Goal: Transaction & Acquisition: Purchase product/service

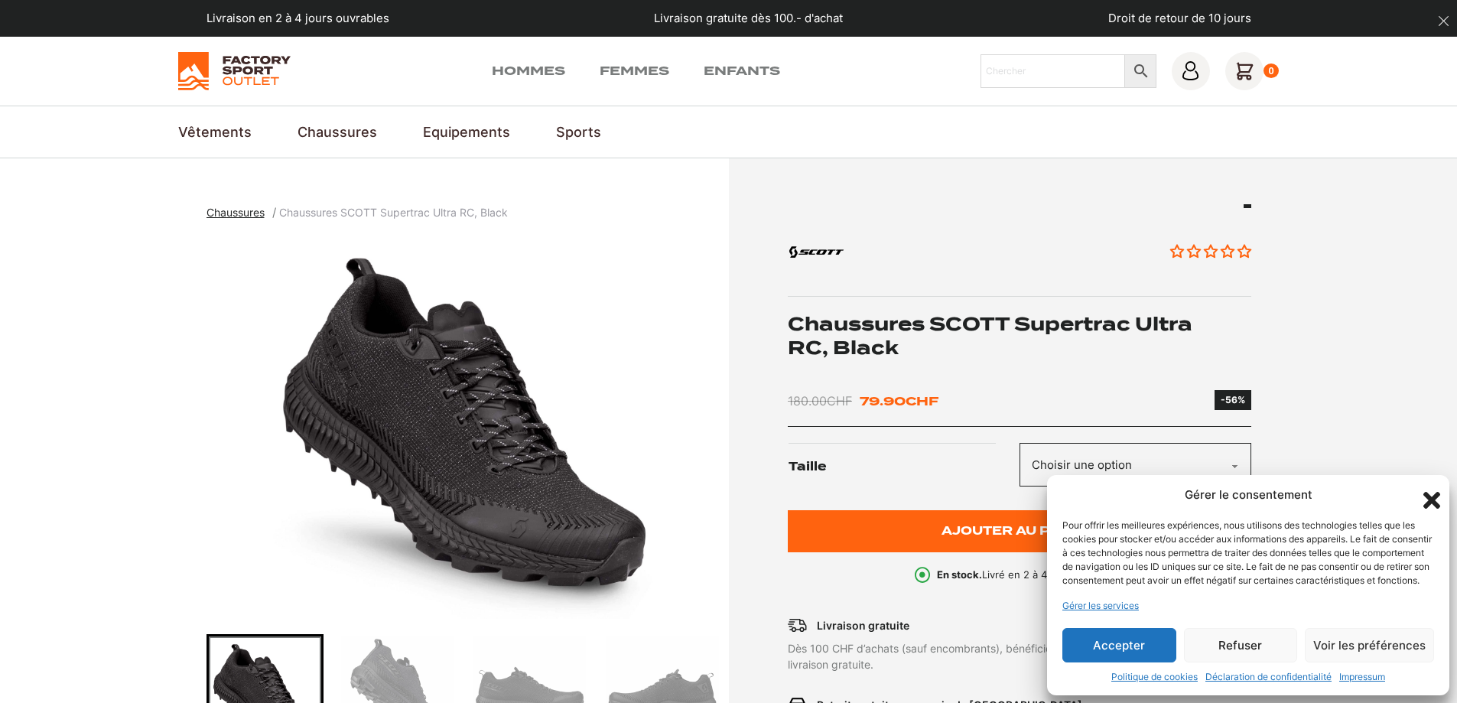
click at [1123, 646] on button "Accepter" at bounding box center [1119, 645] width 114 height 34
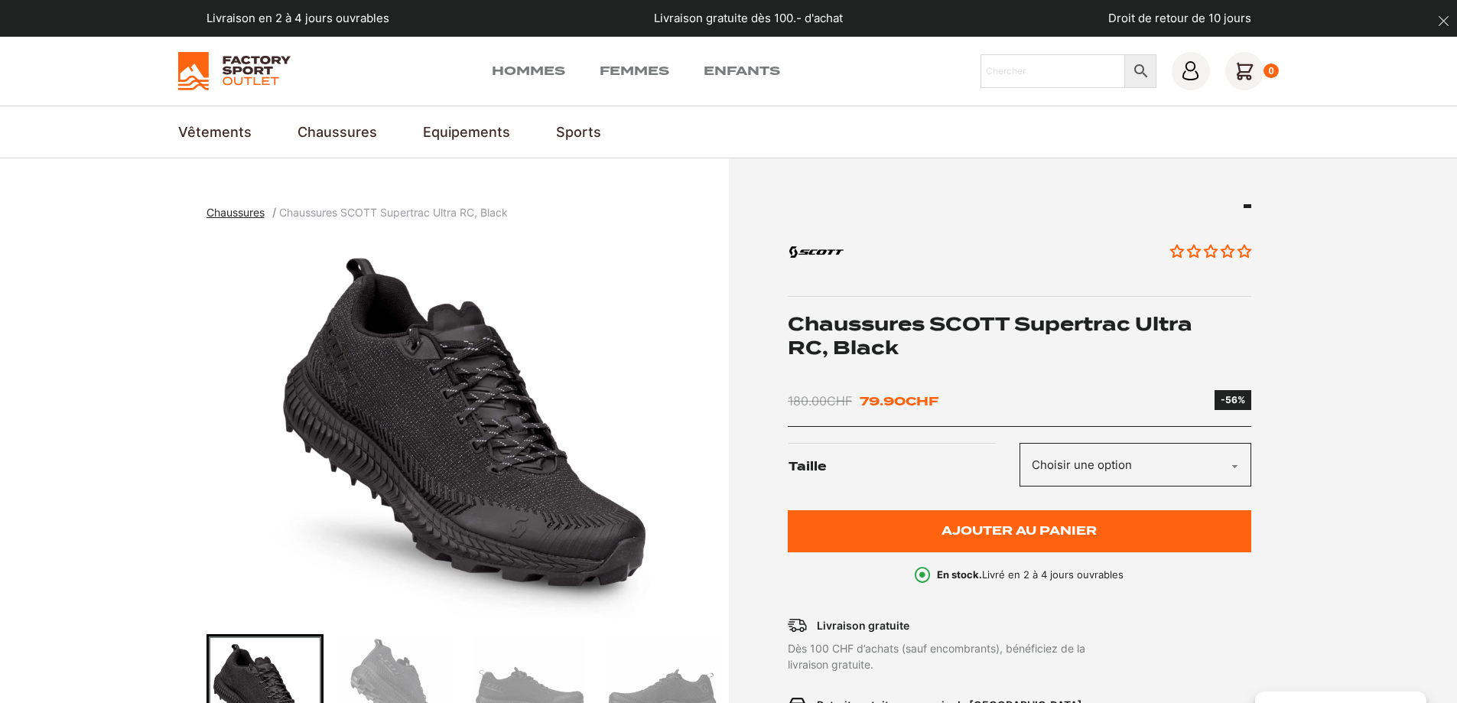
click at [249, 213] on span "Chaussures" at bounding box center [236, 212] width 58 height 13
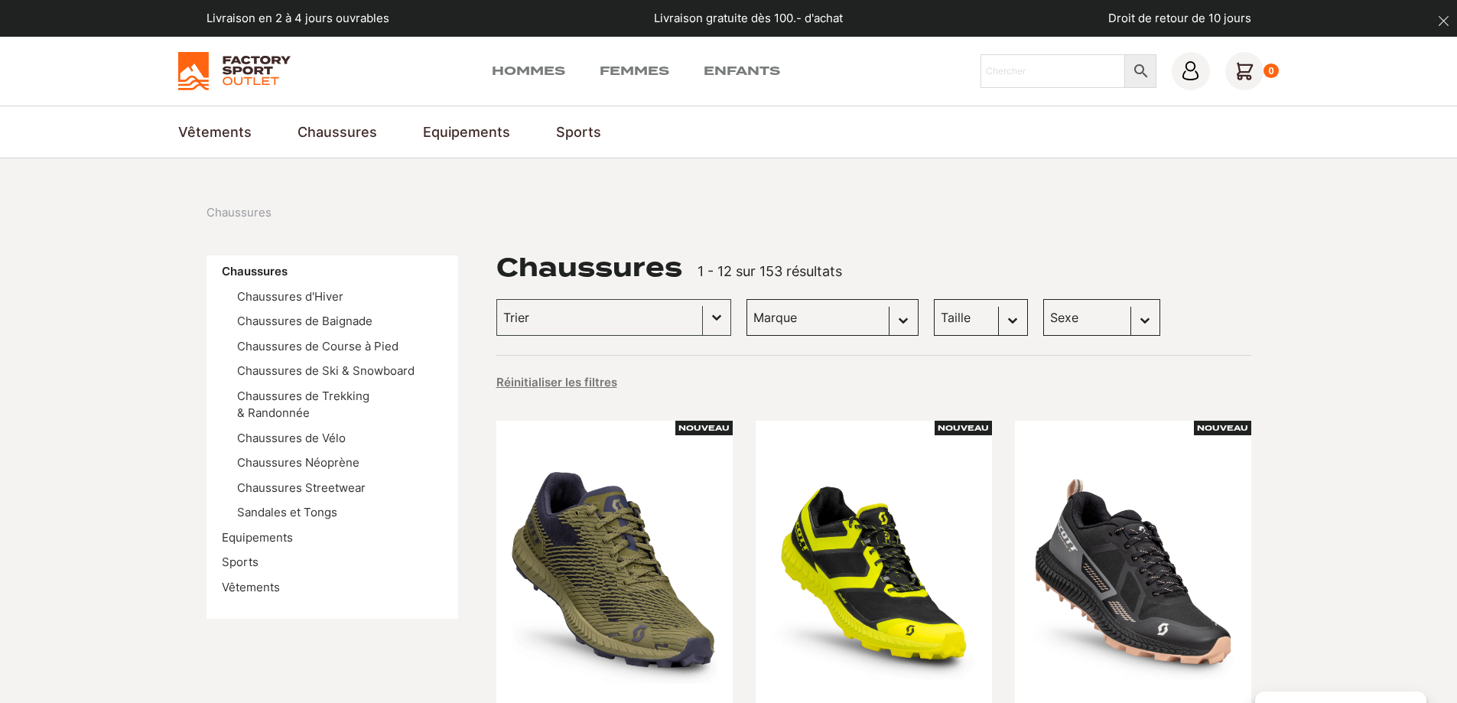
click at [984, 317] on select "Taille 40.5 (7) 43 (6) 45 (6) 36 (5) 42 (5) 45.5 (5) 41 (4) 42.5 (4) 43.5 (4) 4…" at bounding box center [981, 317] width 94 height 37
select select "41"
click at [934, 299] on select "Taille 40.5 (7) 43 (6) 45 (6) 36 (5) 42 (5) 45.5 (5) 41 (4) 42.5 (4) 43.5 (4) 4…" at bounding box center [981, 317] width 94 height 37
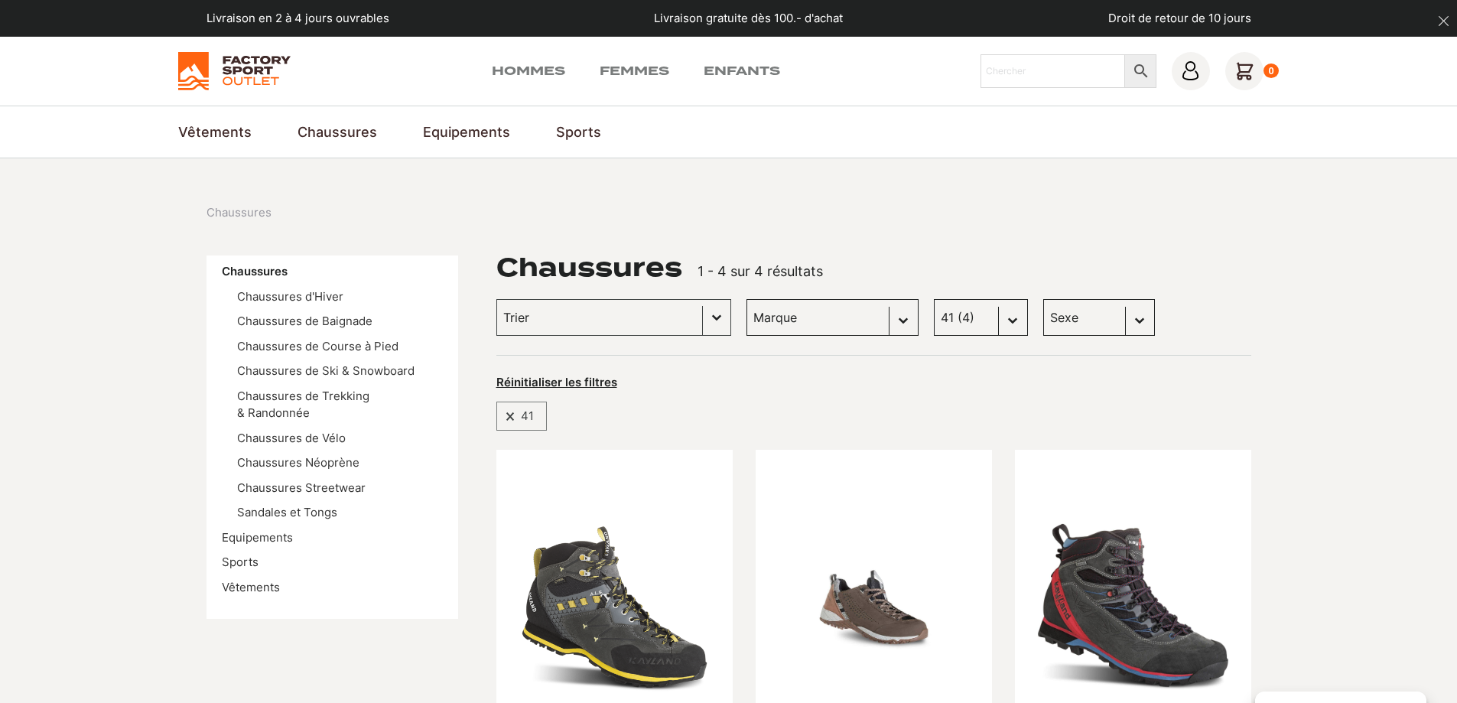
click at [1115, 320] on select "Sexe Hommes (4) Femmes (0) Enfants (0)" at bounding box center [1099, 317] width 112 height 37
select select "hommes"
click at [1043, 299] on select "Sexe Hommes (4) Femmes (0) Enfants (0)" at bounding box center [1099, 317] width 112 height 37
select select "hommes"
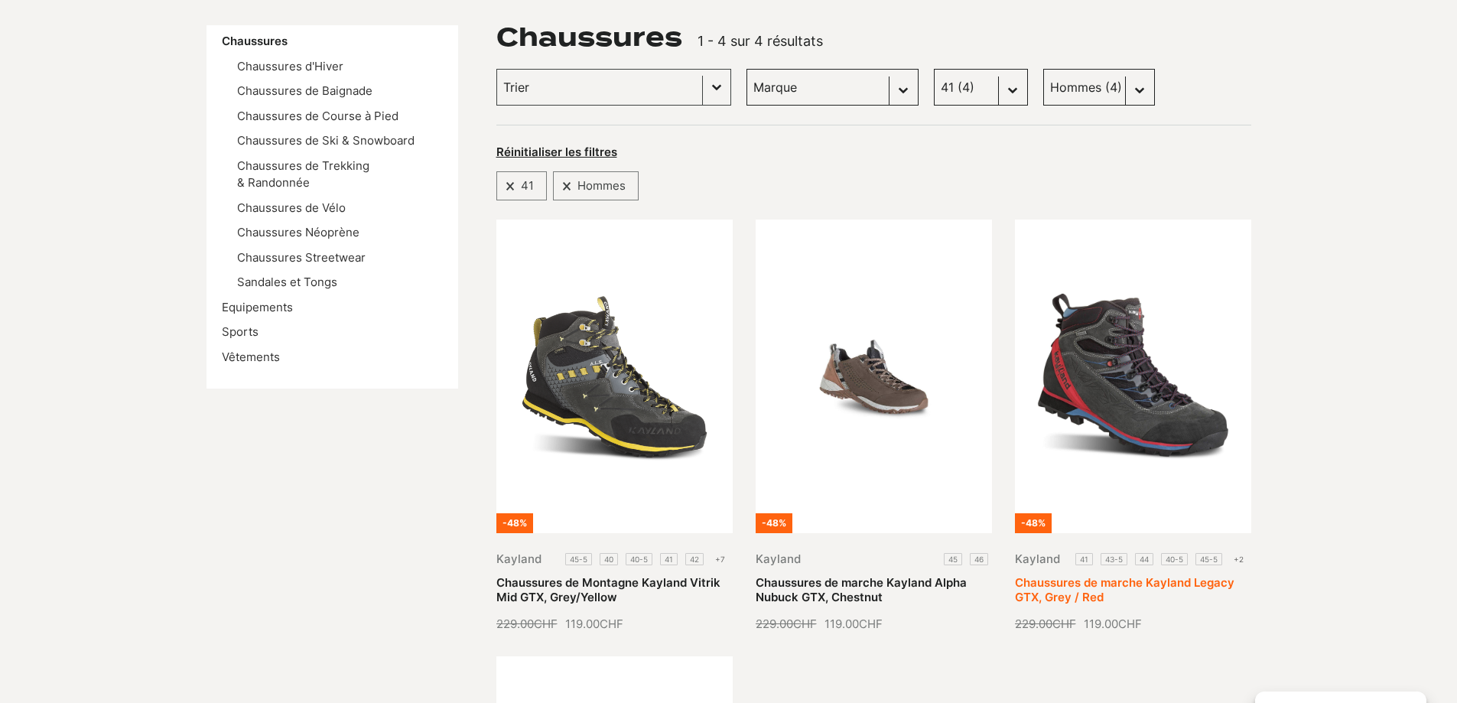
scroll to position [229, 0]
click at [246, 350] on link "Vêtements" at bounding box center [251, 357] width 58 height 15
